Goal: Find specific page/section

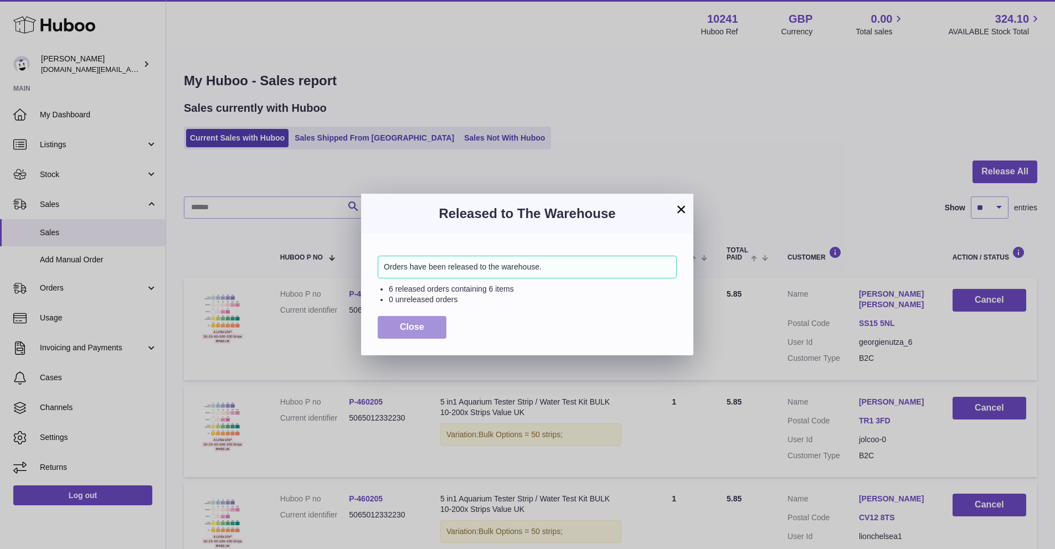
click at [423, 325] on span "Close" at bounding box center [412, 326] width 24 height 9
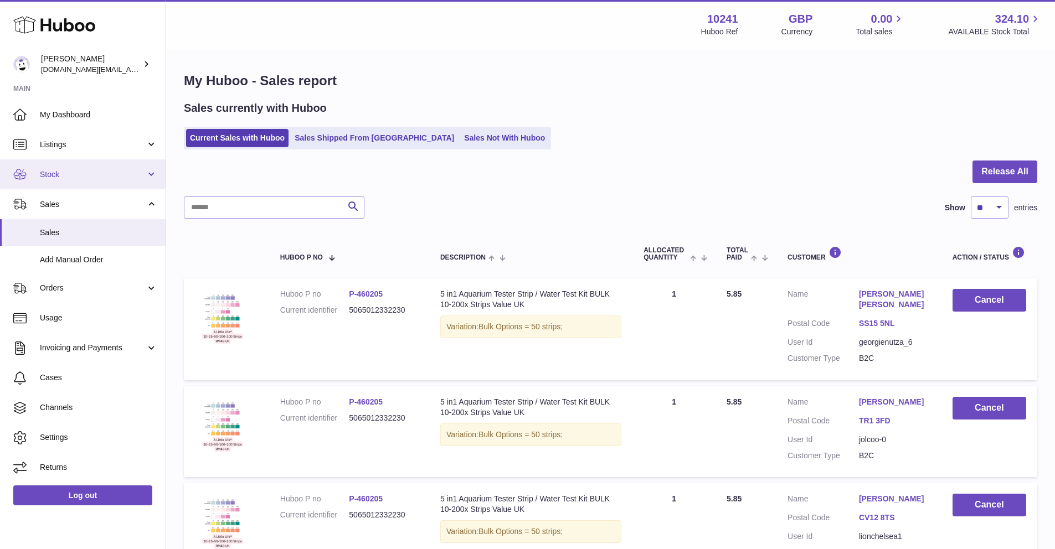
click at [94, 176] on span "Stock" at bounding box center [93, 174] width 106 height 11
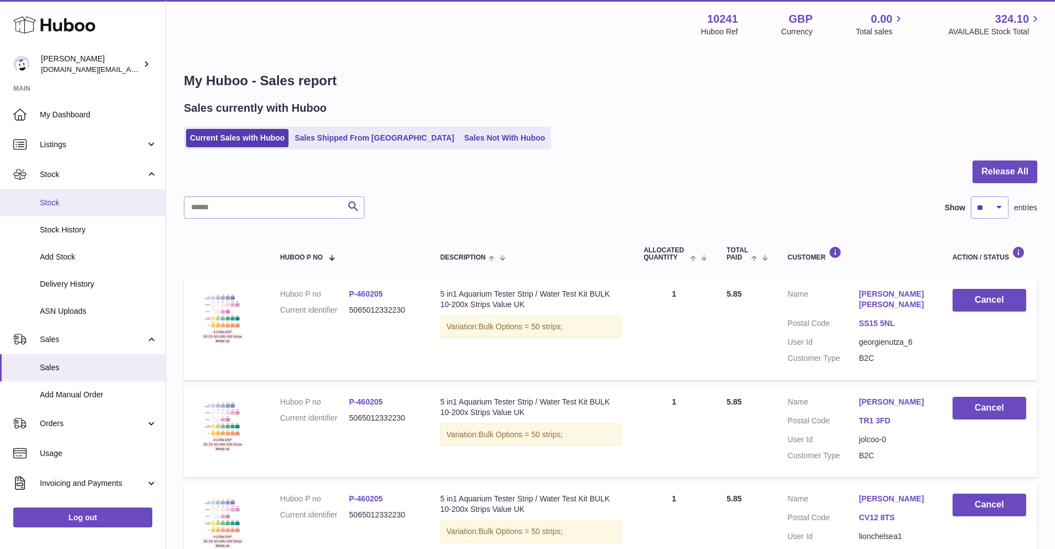
click at [88, 213] on link "Stock" at bounding box center [83, 202] width 166 height 27
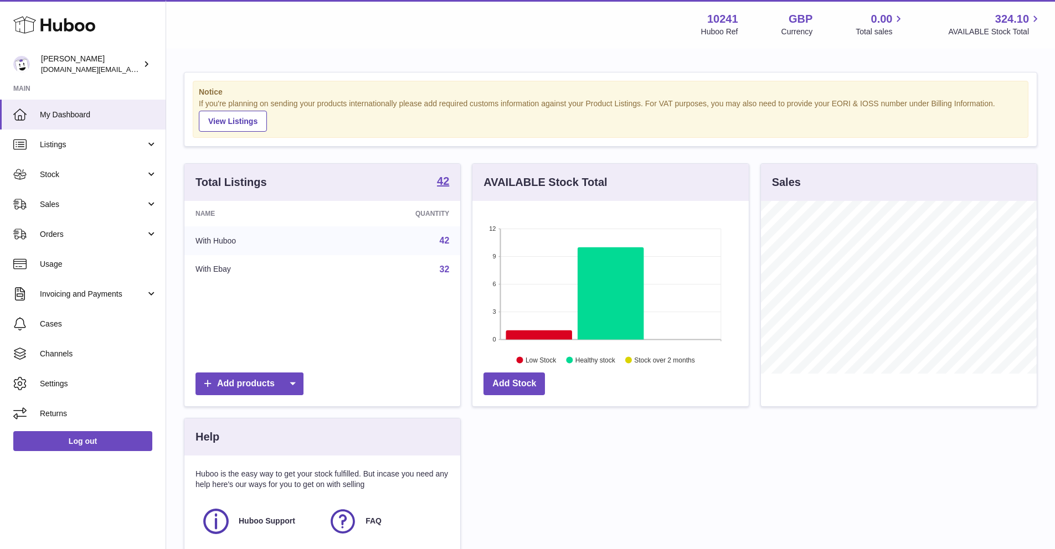
scroll to position [173, 276]
click at [71, 181] on link "Stock" at bounding box center [83, 175] width 166 height 30
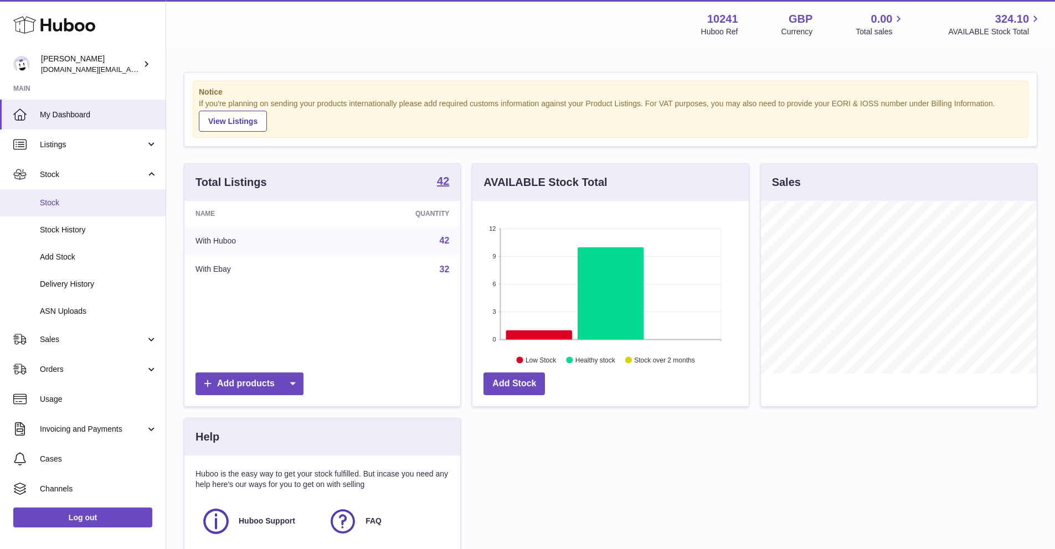
click at [70, 205] on span "Stock" at bounding box center [98, 203] width 117 height 11
